Goal: Obtain resource: Download file/media

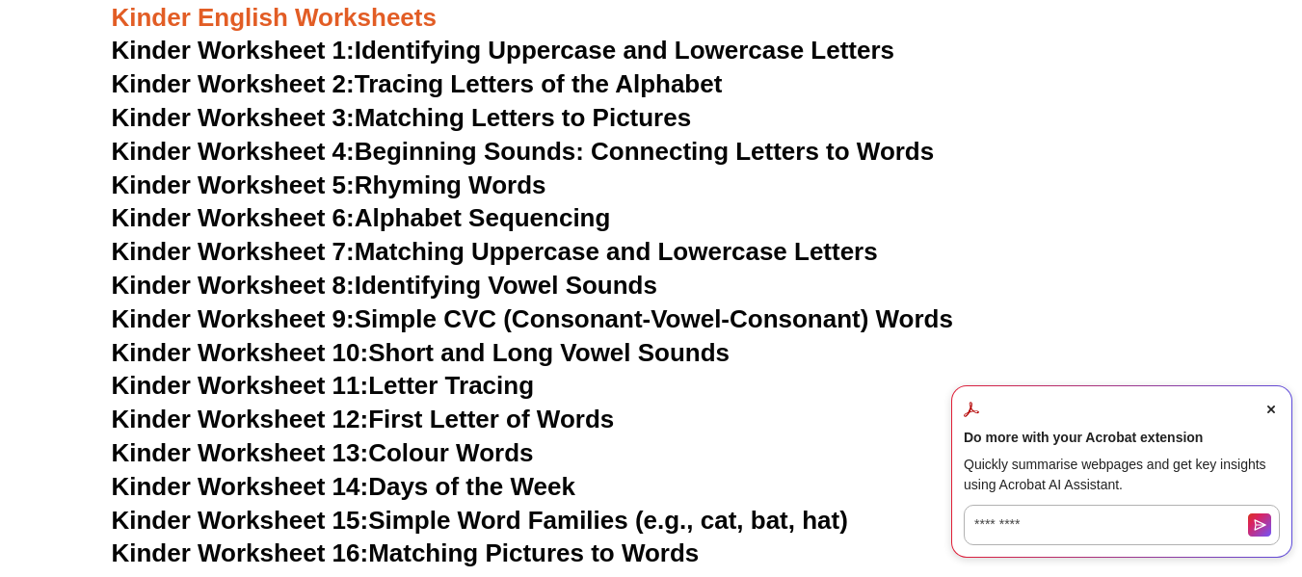
scroll to position [1021, 0]
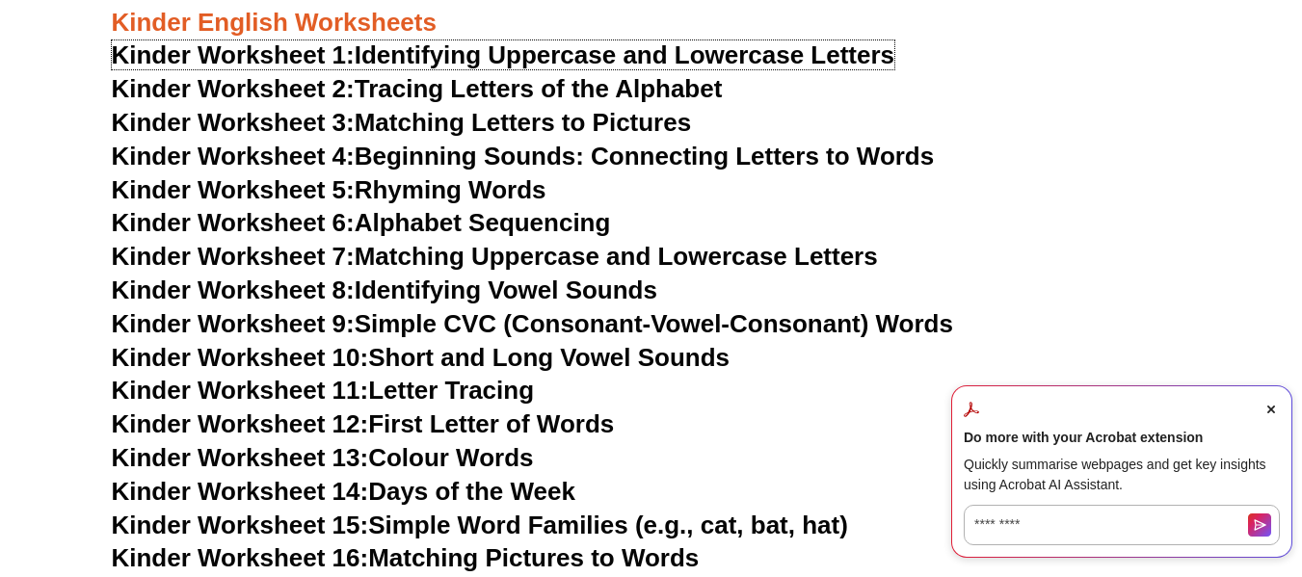
click at [478, 43] on link "Kinder Worksheet 1: Identifying Uppercase and Lowercase Letters" at bounding box center [503, 54] width 783 height 29
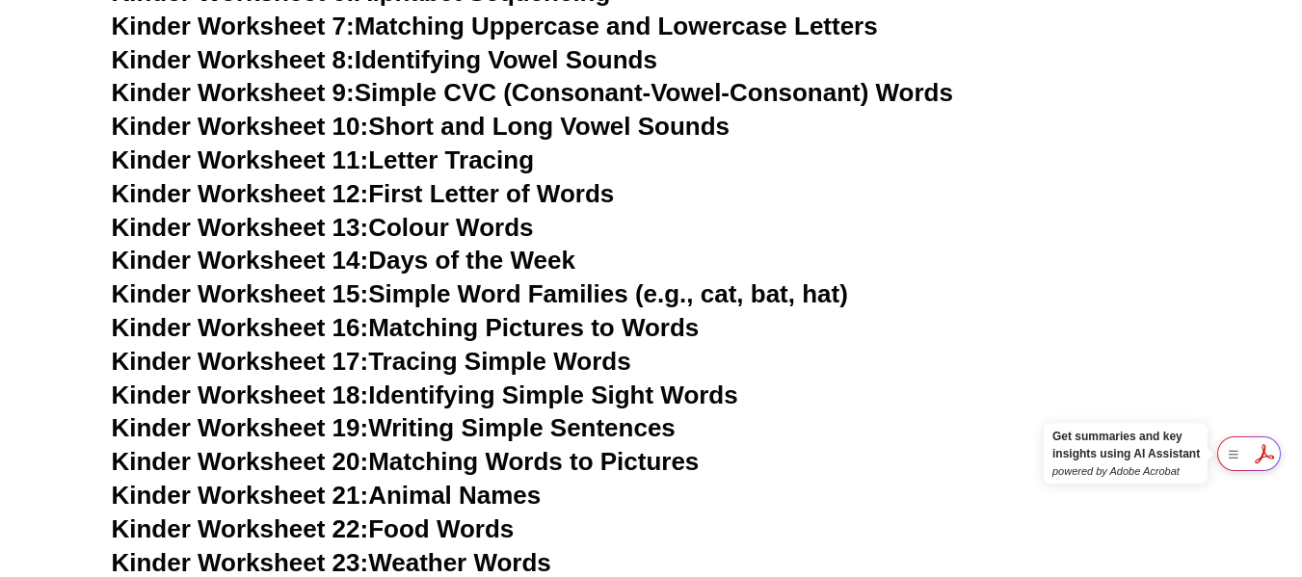
scroll to position [1021, 0]
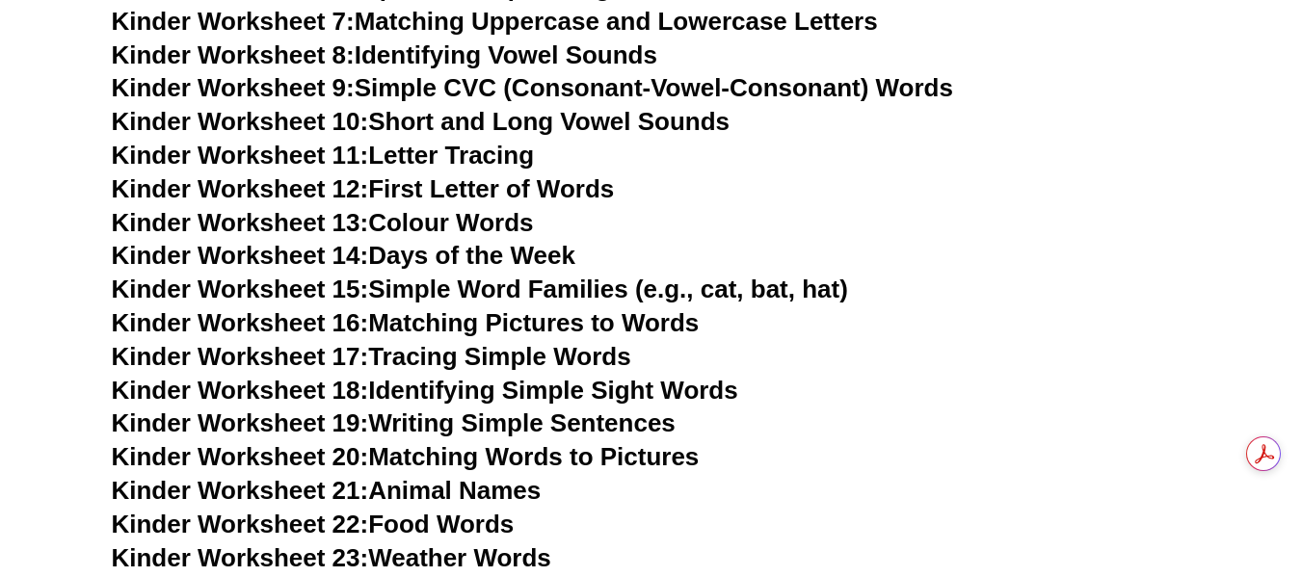
click at [485, 392] on link "Kinder Worksheet 18: Identifying Simple Sight Words" at bounding box center [425, 390] width 626 height 29
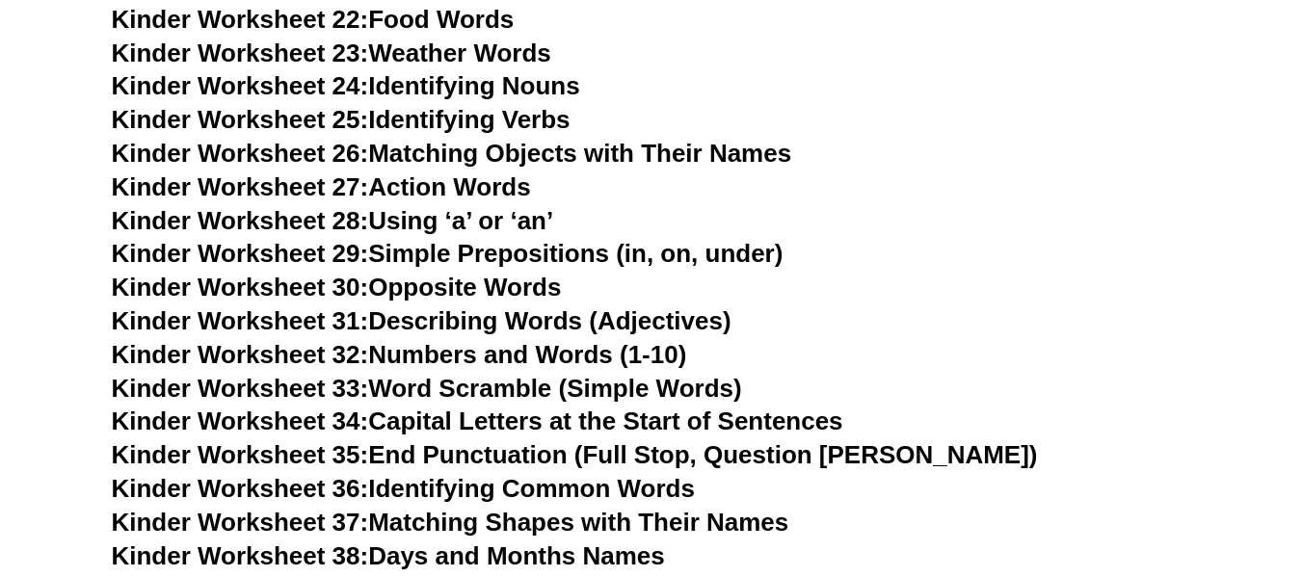
scroll to position [1621, 0]
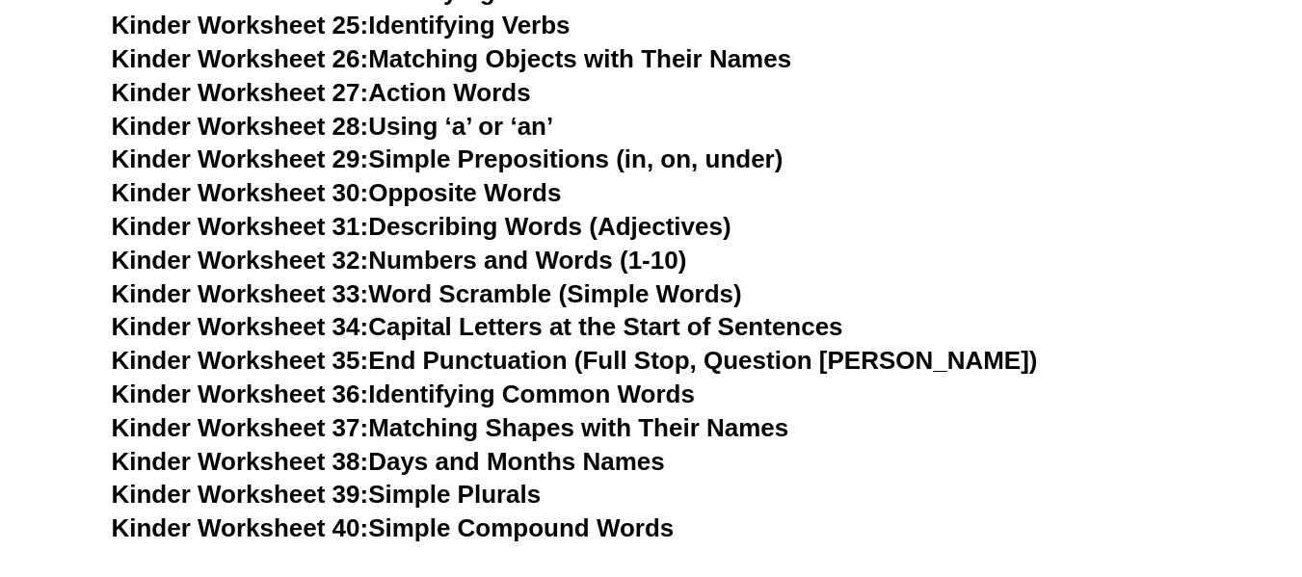
click at [498, 185] on link "Kinder Worksheet 30: Opposite Words" at bounding box center [337, 192] width 450 height 29
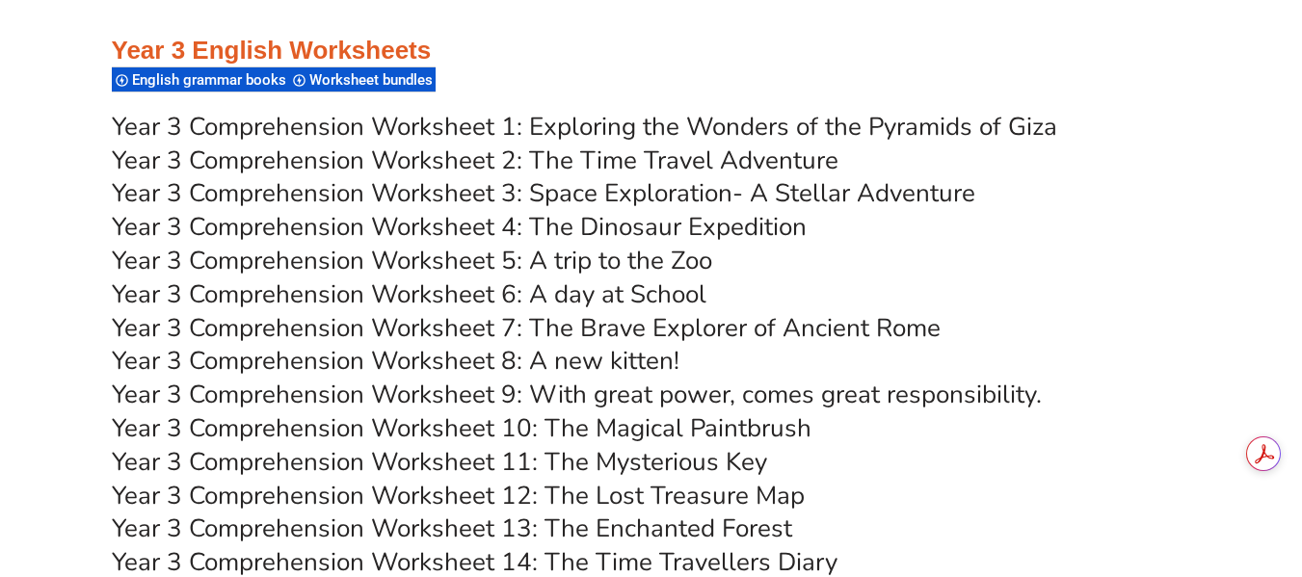
scroll to position [6402, 0]
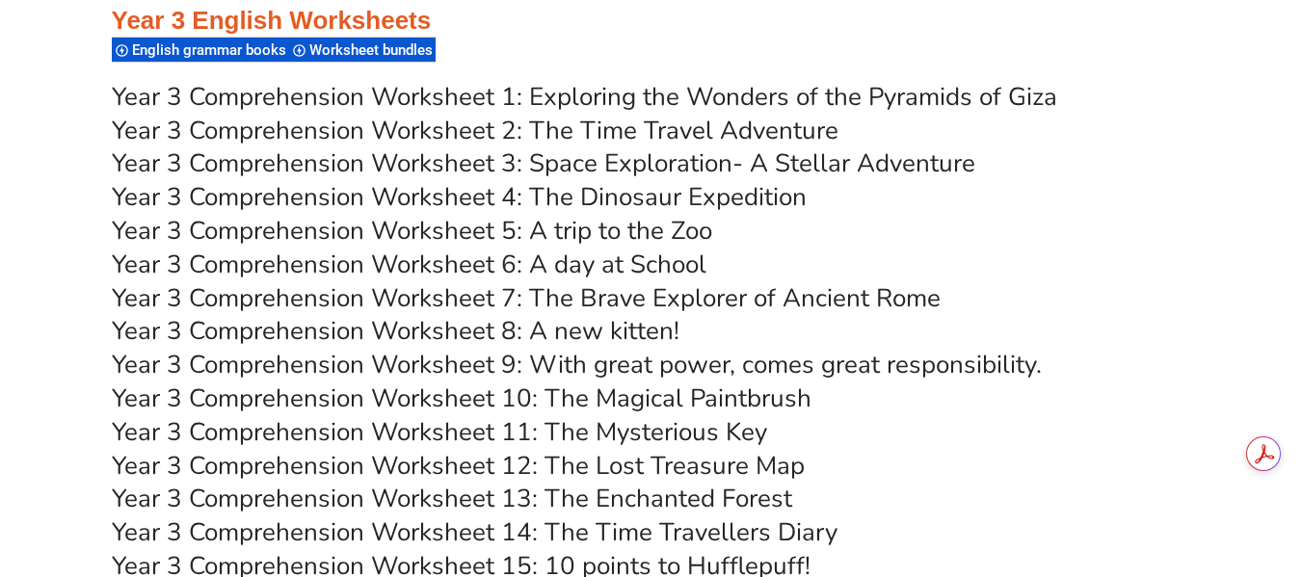
click at [679, 131] on link "Year 3 Comprehension Worksheet 2: The Time Travel Adventure" at bounding box center [475, 131] width 726 height 34
click at [691, 125] on link "Year 3 Comprehension Worksheet 2: The Time Travel Adventure" at bounding box center [475, 131] width 726 height 34
